Goal: Share content: Share content

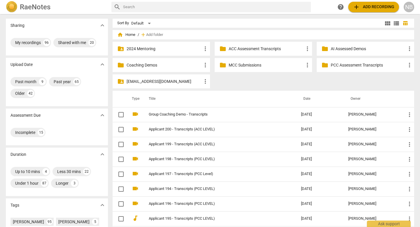
click at [374, 7] on span "add Add recording" at bounding box center [373, 6] width 41 height 7
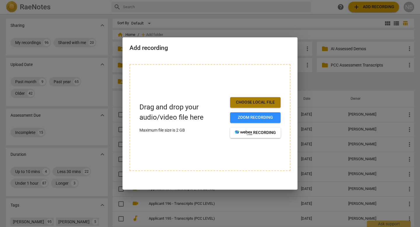
click at [241, 104] on span "Choose local file" at bounding box center [255, 102] width 41 height 6
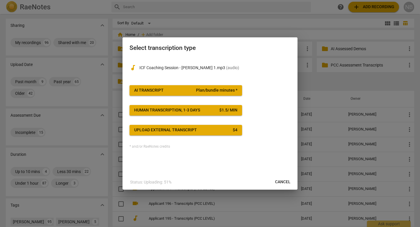
click at [179, 91] on span "AI Transcript Plan/bundle minutes *" at bounding box center [185, 90] width 103 height 6
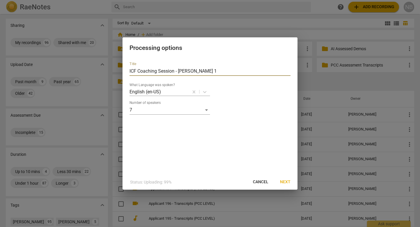
drag, startPoint x: 214, startPoint y: 73, endPoint x: 118, endPoint y: 72, distance: 96.2
click at [118, 72] on div "Processing options Title ICF Coaching Session - [PERSON_NAME] 1 What Language w…" at bounding box center [210, 113] width 420 height 227
type input "Applicant 189 (RETAKE) - Transcripts (ACC LEVEL)"
click at [206, 108] on div "7" at bounding box center [169, 109] width 80 height 9
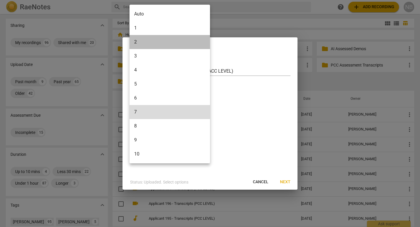
click at [177, 42] on li "2" at bounding box center [169, 42] width 80 height 14
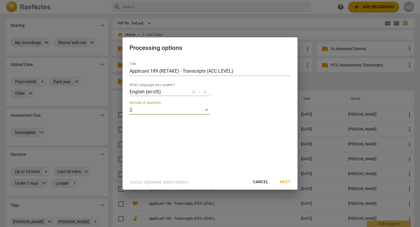
click at [288, 180] on span "Next" at bounding box center [285, 182] width 10 height 6
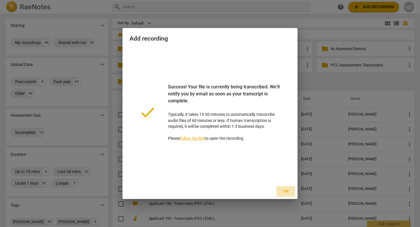
click at [287, 192] on span "Ok" at bounding box center [285, 191] width 9 height 6
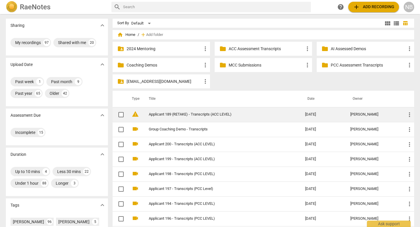
click at [134, 115] on span "warning" at bounding box center [135, 113] width 7 height 7
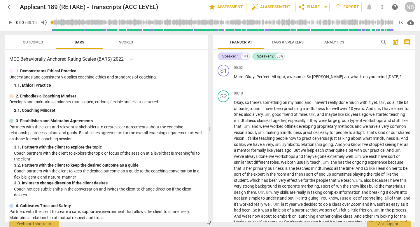
click at [280, 43] on span "Tags & Speakers" at bounding box center [287, 42] width 32 height 4
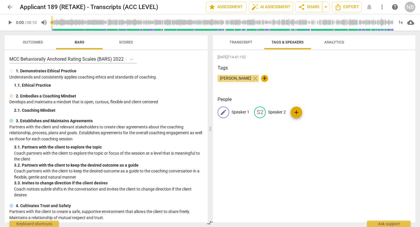
click at [239, 113] on p "Speaker 1" at bounding box center [240, 112] width 18 height 6
type input "Coach"
click at [310, 113] on p "Speaker 2" at bounding box center [315, 112] width 18 height 6
click at [266, 111] on input "CLient" at bounding box center [285, 112] width 47 height 9
type input "Client"
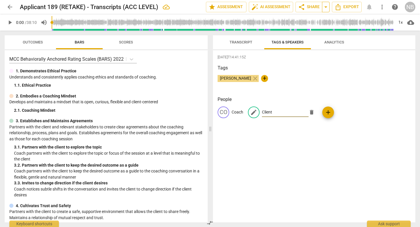
click at [322, 7] on button "arrow_drop_down" at bounding box center [326, 7] width 8 height 10
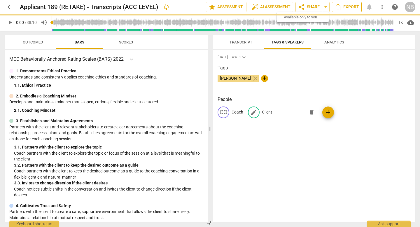
click at [350, 8] on span "Export" at bounding box center [346, 6] width 24 height 7
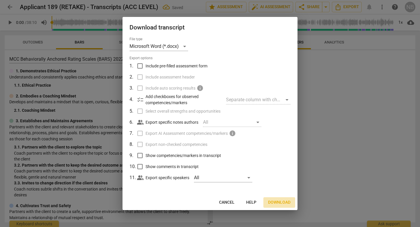
click at [278, 200] on span "Download" at bounding box center [279, 202] width 22 height 6
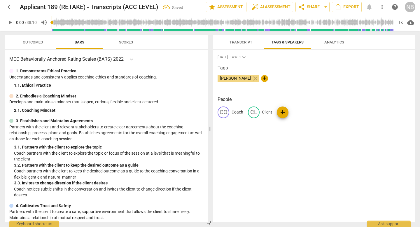
click at [366, 43] on div "Transcript Tags & Speakers Analytics" at bounding box center [313, 42] width 193 height 14
click at [364, 38] on div "Transcript Tags & Speakers Analytics" at bounding box center [313, 42] width 193 height 14
click at [326, 7] on span "arrow_drop_down" at bounding box center [325, 6] width 7 height 7
click at [309, 11] on button "share Share" at bounding box center [308, 7] width 27 height 10
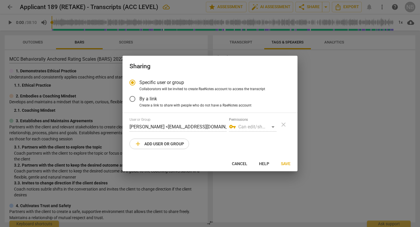
radio input "false"
click at [151, 102] on span "By a link" at bounding box center [147, 98] width 17 height 7
click at [139, 102] on input "By a link" at bounding box center [132, 99] width 14 height 14
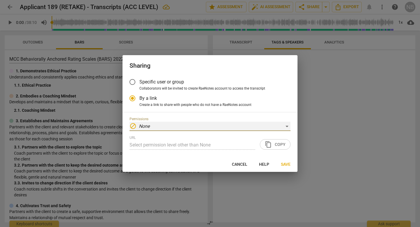
click at [177, 126] on div "block None" at bounding box center [209, 126] width 161 height 9
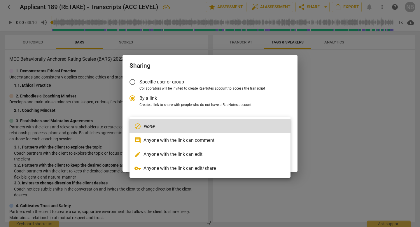
click at [164, 168] on li "vpn_key Anyone with the link can edit/share" at bounding box center [209, 168] width 161 height 14
radio input "false"
type input "[URL][DOMAIN_NAME]"
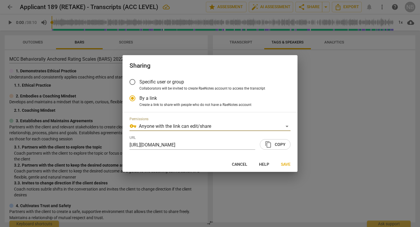
click at [276, 145] on span "content_copy Copy" at bounding box center [275, 144] width 21 height 7
click at [142, 85] on label "Specific user or group" at bounding box center [205, 82] width 160 height 14
click at [139, 85] on input "Specific user or group" at bounding box center [132, 82] width 14 height 14
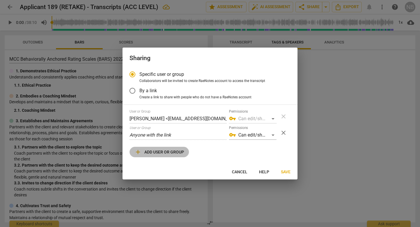
click at [164, 150] on span "add Add user or group" at bounding box center [159, 151] width 50 height 7
radio input "false"
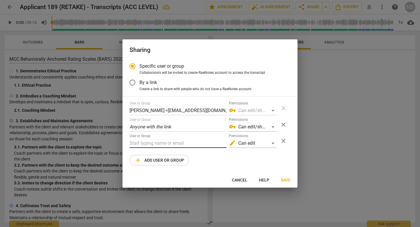
click at [160, 140] on input "text" at bounding box center [177, 142] width 97 height 9
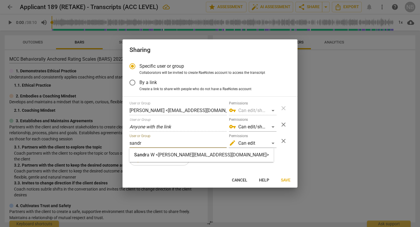
type input "sandr"
click at [176, 153] on strong "a W <[PERSON_NAME][EMAIL_ADDRESS][DOMAIN_NAME]>" at bounding box center [208, 155] width 122 height 6
radio input "false"
type input "[PERSON_NAME] <[PERSON_NAME][EMAIL_ADDRESS][DOMAIN_NAME]>"
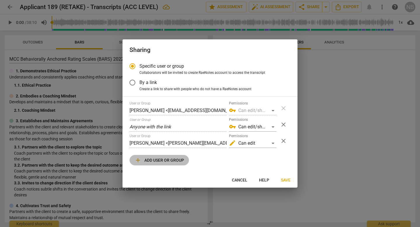
click at [166, 159] on span "add Add user or group" at bounding box center [159, 159] width 50 height 7
radio input "false"
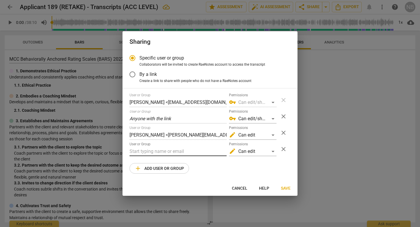
click at [160, 147] on input "text" at bounding box center [177, 151] width 97 height 9
type input "[PERSON_NAME][EMAIL_ADDRESS][DOMAIN_NAME]"
click at [283, 187] on span "Save" at bounding box center [286, 188] width 10 height 6
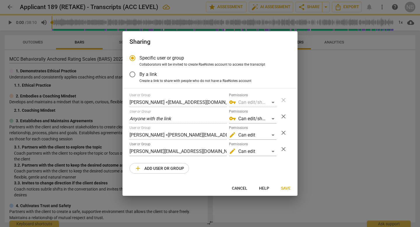
radio input "false"
